Goal: Task Accomplishment & Management: Manage account settings

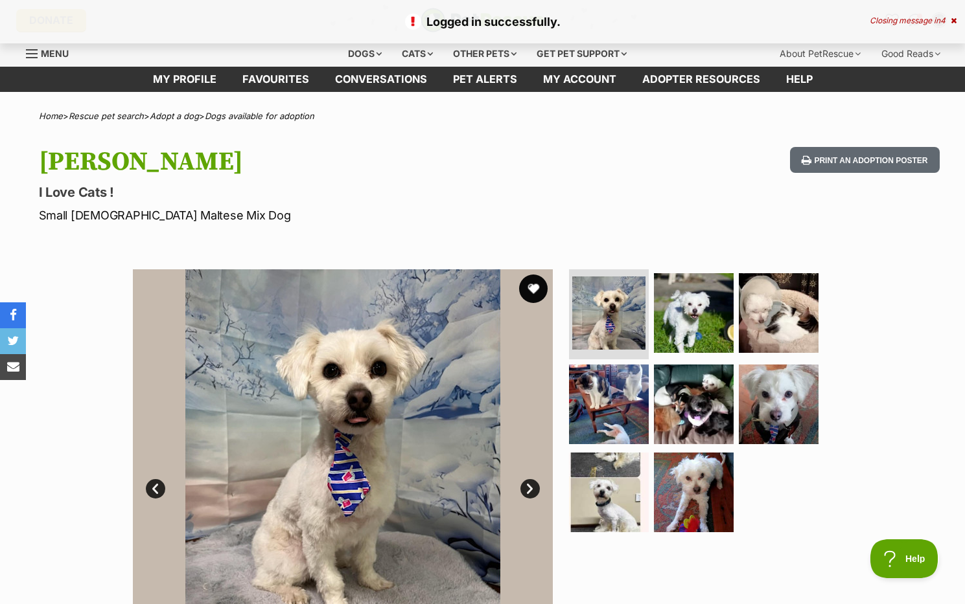
click at [532, 285] on button "favourite" at bounding box center [533, 289] width 29 height 29
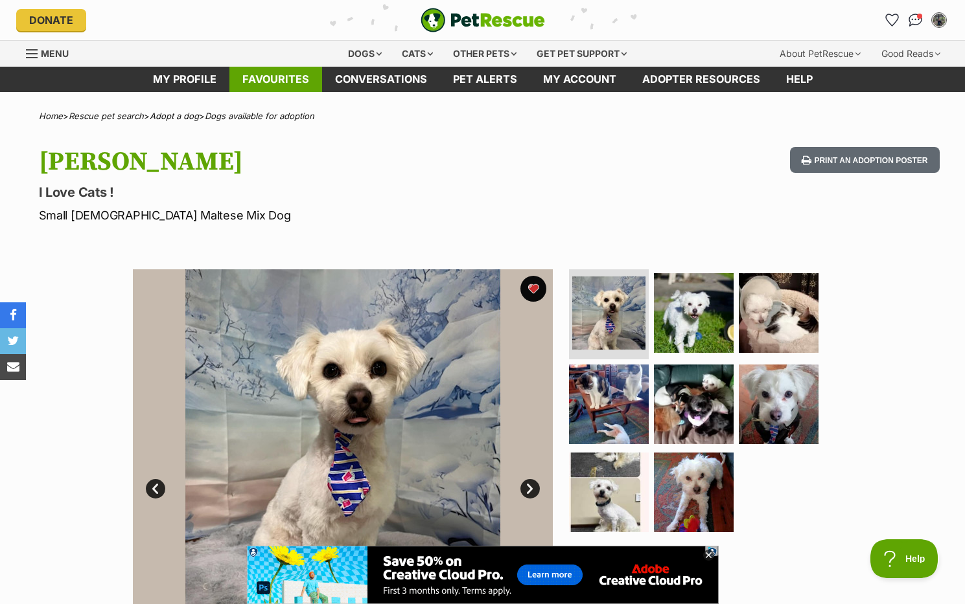
click at [288, 82] on link "Favourites" at bounding box center [275, 79] width 93 height 25
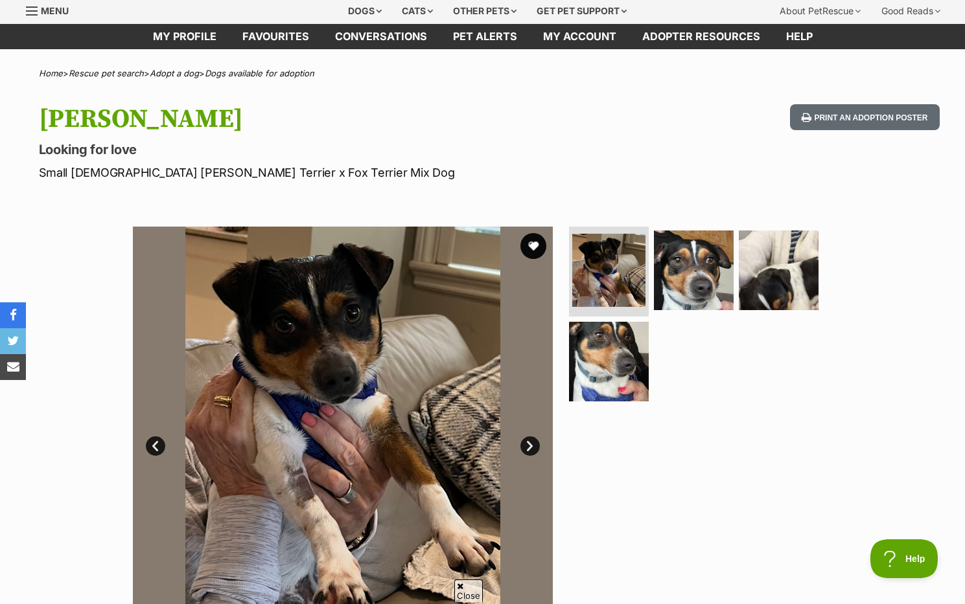
click at [527, 441] on link "Next" at bounding box center [529, 446] width 19 height 19
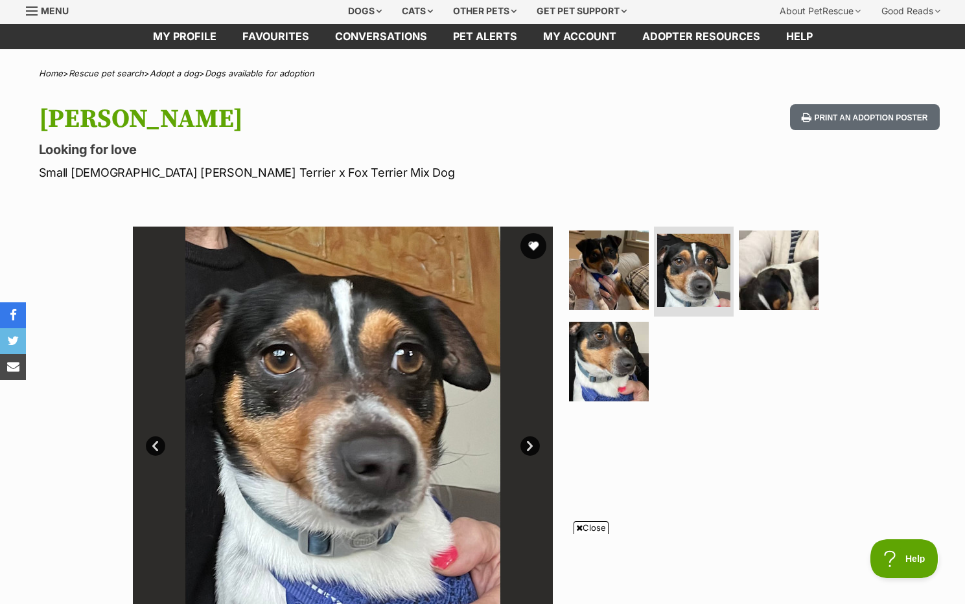
click at [527, 443] on link "Next" at bounding box center [529, 446] width 19 height 19
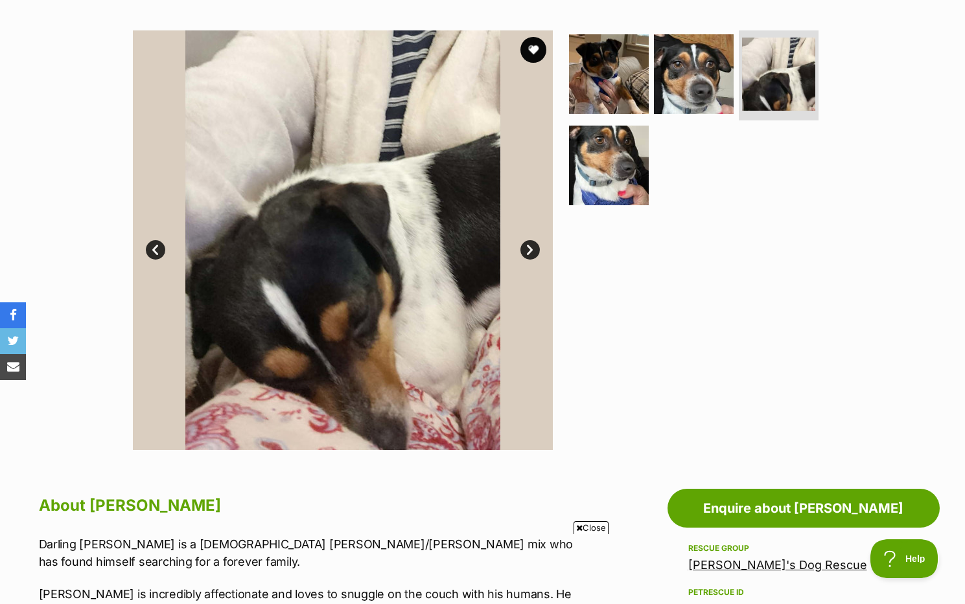
scroll to position [247, 0]
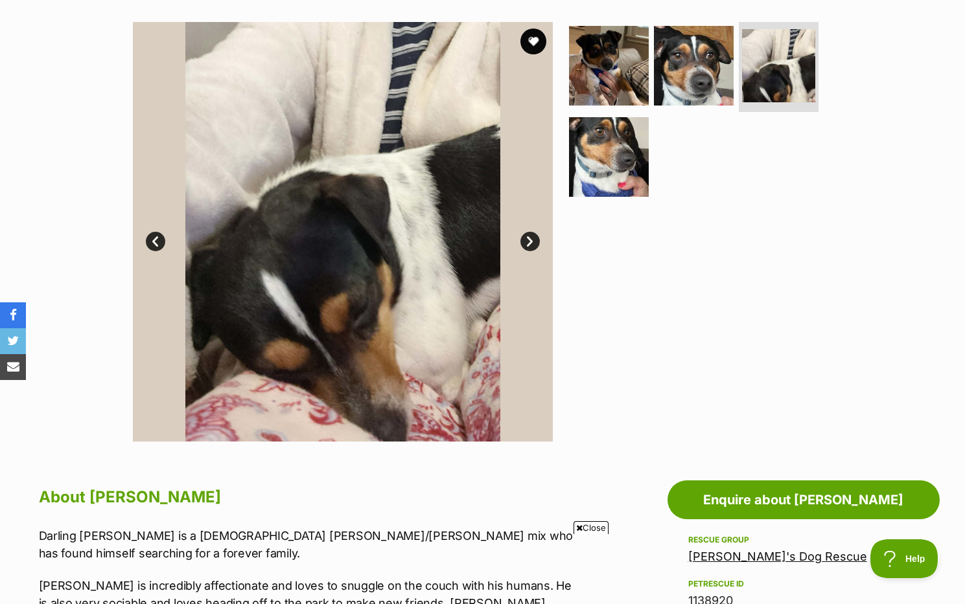
click at [532, 242] on link "Next" at bounding box center [529, 241] width 19 height 19
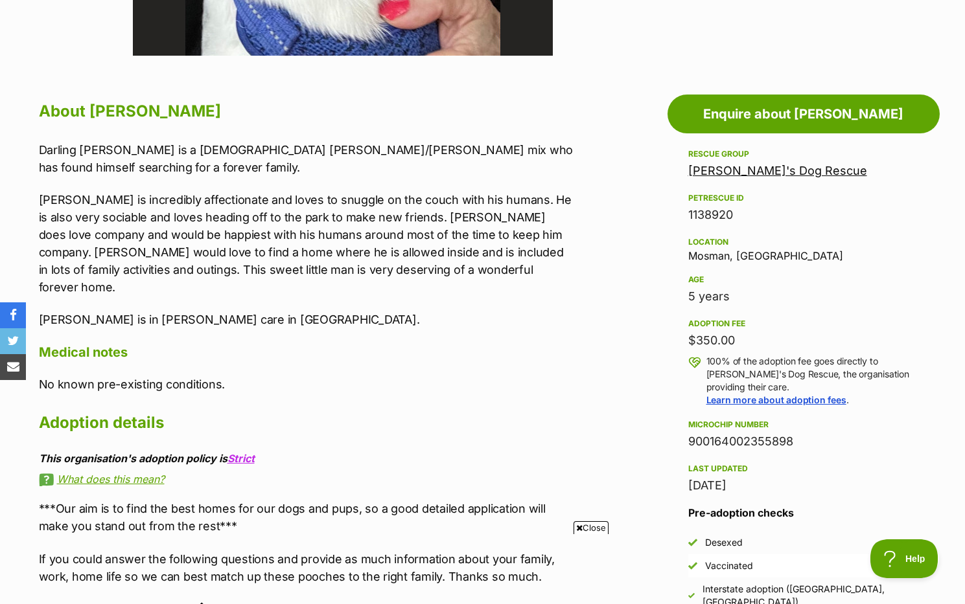
scroll to position [0, 0]
